Goal: Task Accomplishment & Management: Use online tool/utility

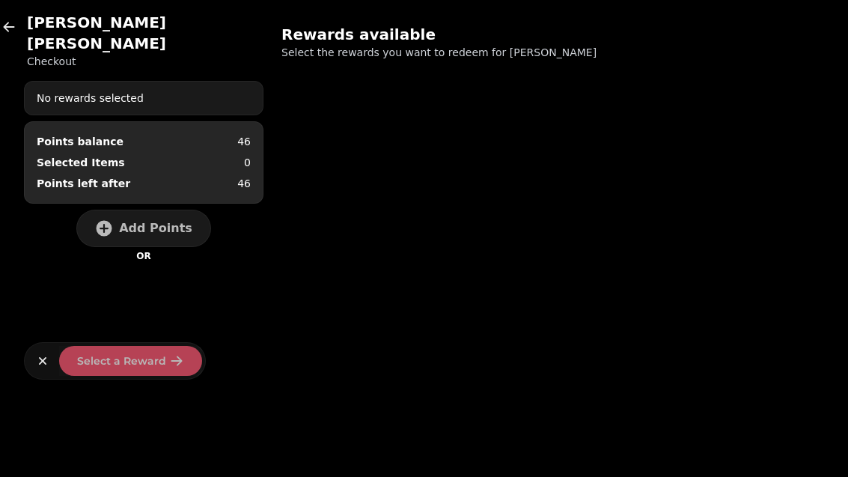
click at [14, 25] on icon "button" at bounding box center [8, 26] width 15 height 15
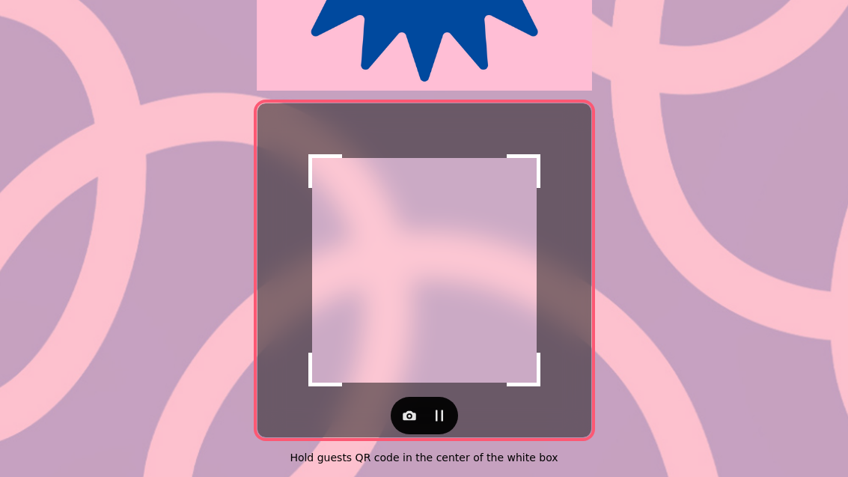
scroll to position [308, 0]
click at [383, 397] on div at bounding box center [424, 415] width 334 height 37
click at [382, 397] on div at bounding box center [424, 415] width 334 height 37
click at [406, 400] on button "button" at bounding box center [409, 415] width 30 height 30
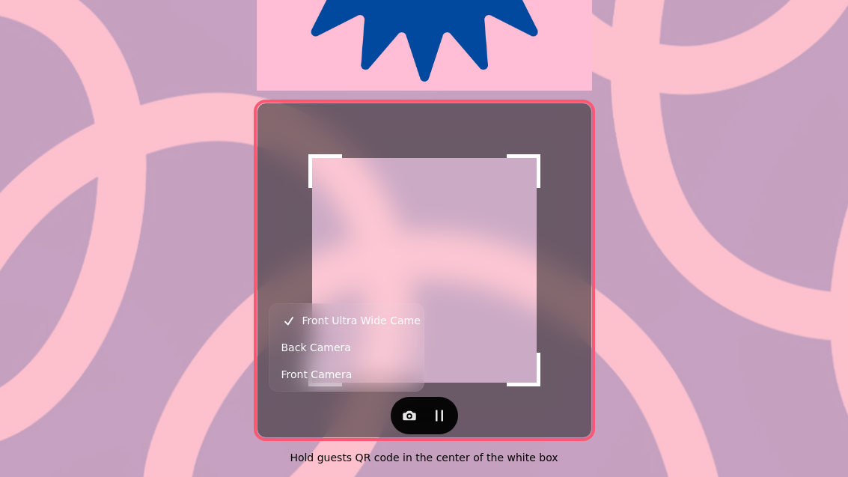
click at [306, 351] on span "Back Camera" at bounding box center [316, 347] width 70 height 18
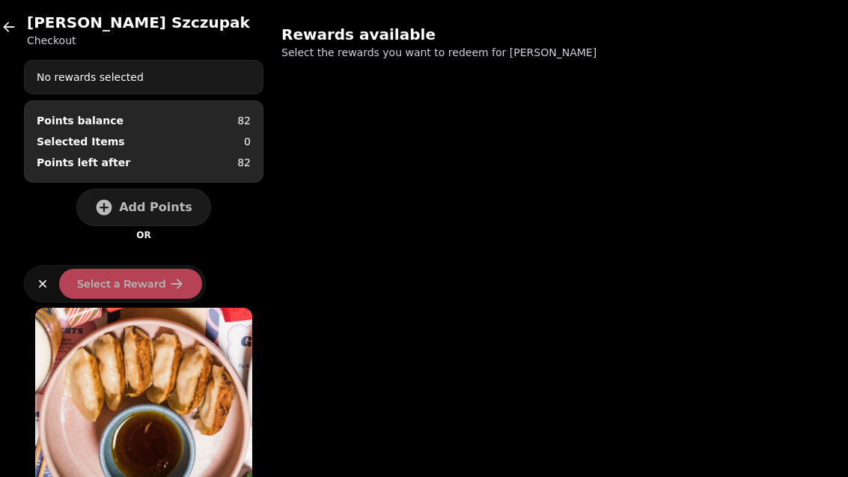
click at [126, 203] on span "Add Points" at bounding box center [155, 207] width 73 height 12
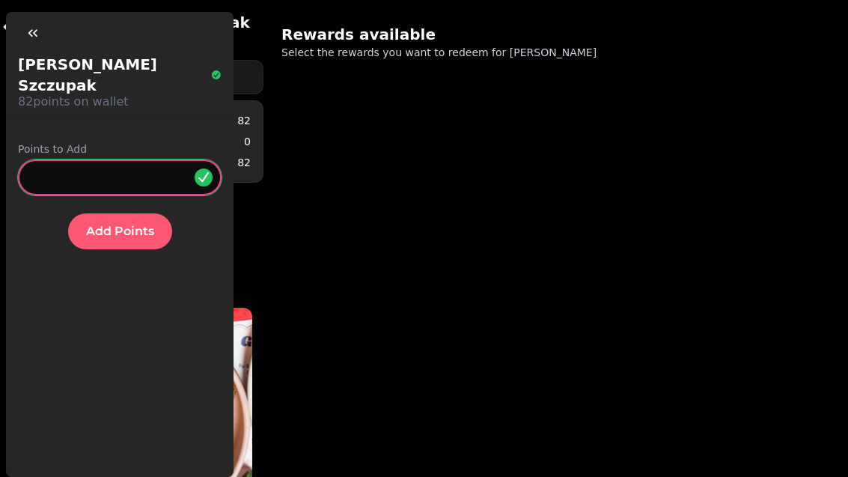
click at [83, 159] on input "*" at bounding box center [120, 177] width 204 height 36
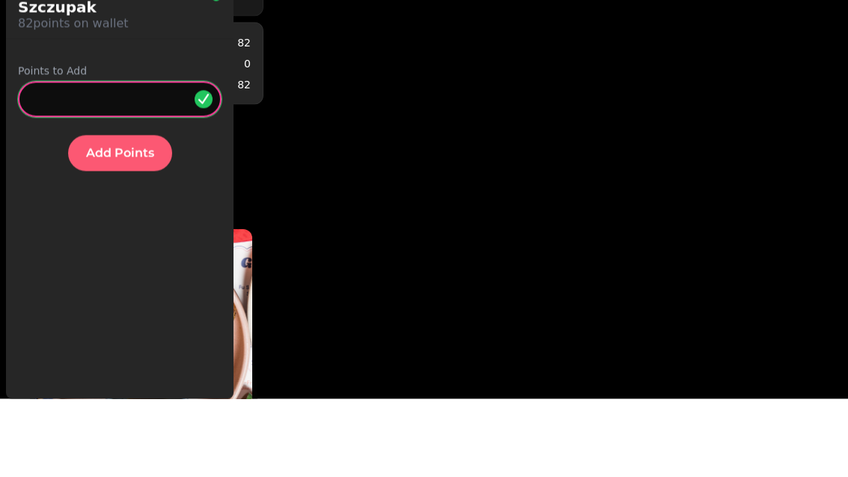
click at [113, 159] on input "*" at bounding box center [120, 177] width 204 height 36
type input "**"
click at [119, 213] on button "Add Points" at bounding box center [120, 231] width 104 height 36
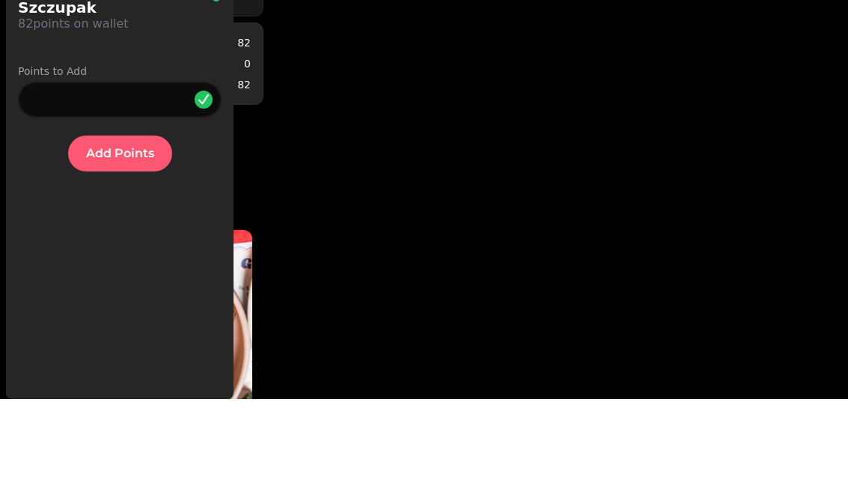
scroll to position [6, 0]
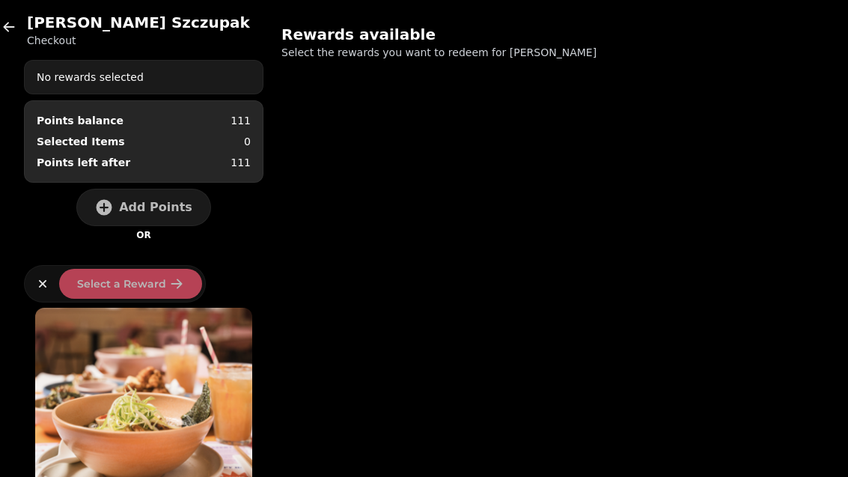
click at [4, 0] on div "[PERSON_NAME] Checkout No rewards selected Points balance 111 Selected Items 0 …" at bounding box center [424, 238] width 848 height 477
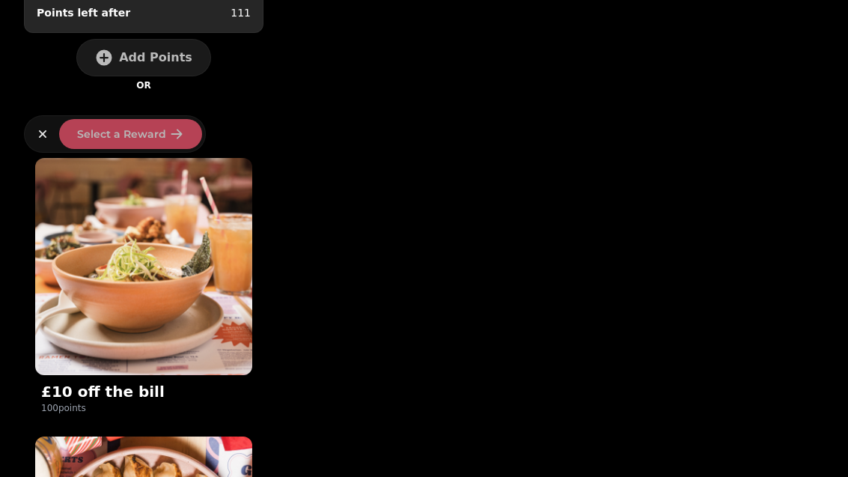
scroll to position [218, 0]
